Goal: Find specific page/section: Find specific page/section

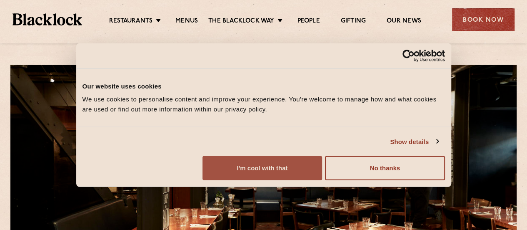
click at [322, 166] on button "I'm cool with that" at bounding box center [263, 168] width 120 height 24
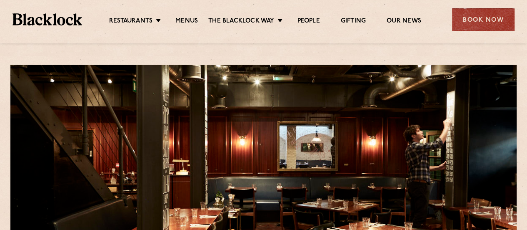
drag, startPoint x: 533, startPoint y: 53, endPoint x: 528, endPoint y: 47, distance: 8.0
click at [179, 19] on link "Menus" at bounding box center [187, 21] width 23 height 9
